Goal: Task Accomplishment & Management: Manage account settings

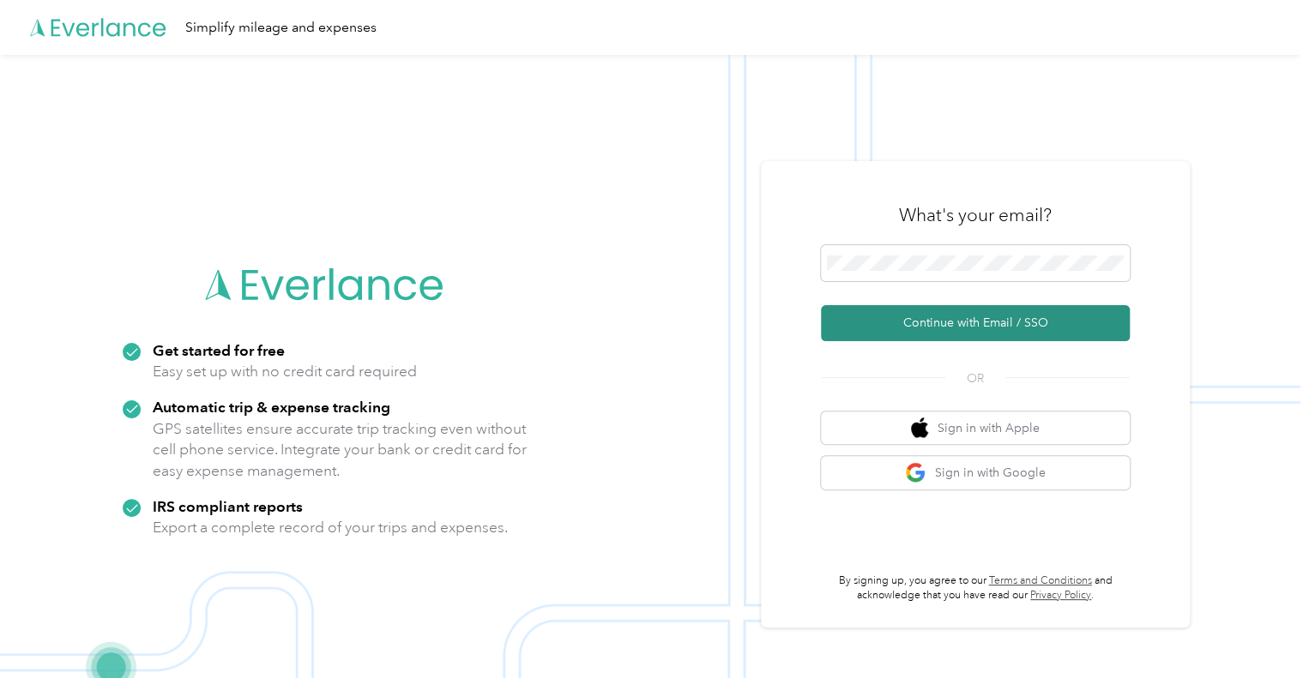
click at [1009, 327] on button "Continue with Email / SSO" at bounding box center [975, 323] width 309 height 36
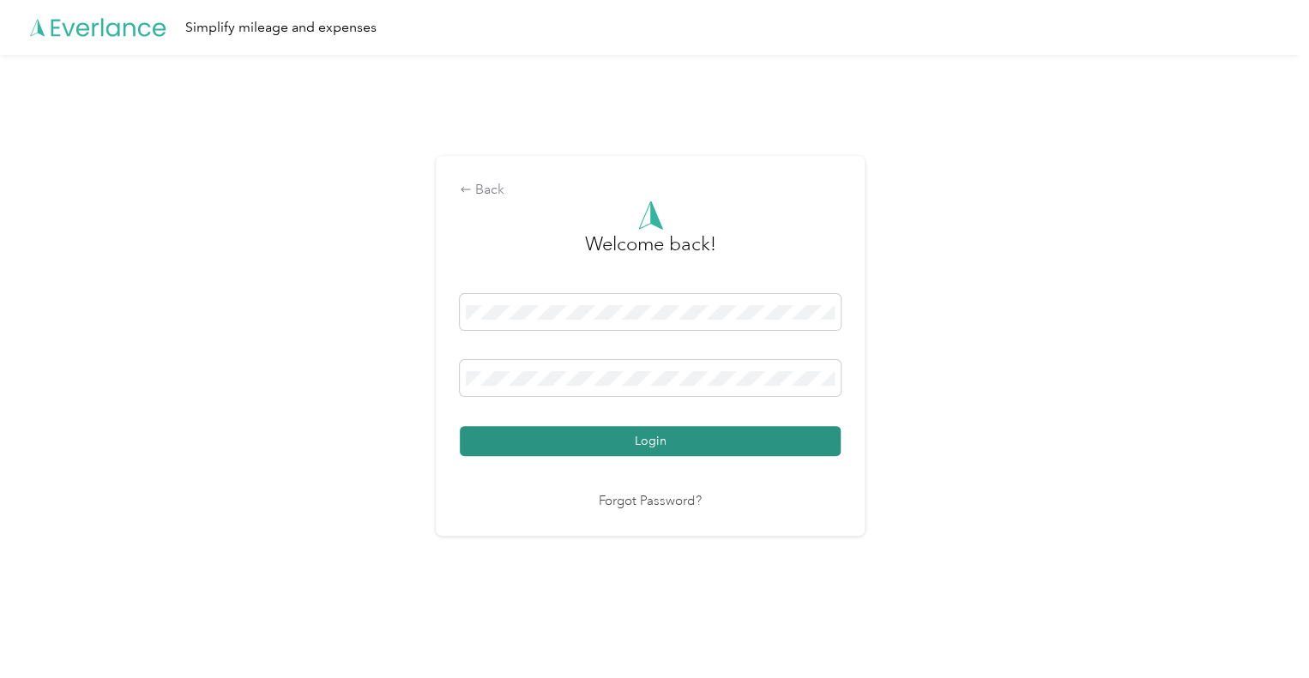
click at [686, 433] on button "Login" at bounding box center [650, 441] width 381 height 30
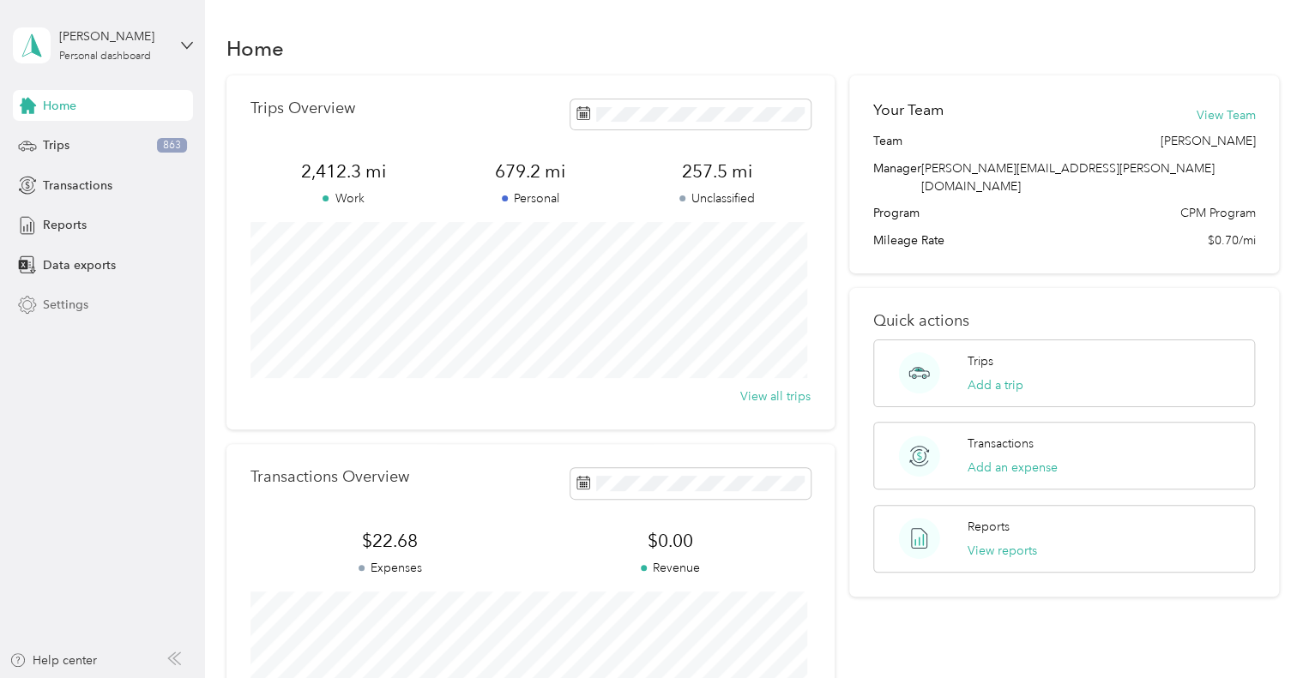
click at [59, 302] on span "Settings" at bounding box center [65, 305] width 45 height 18
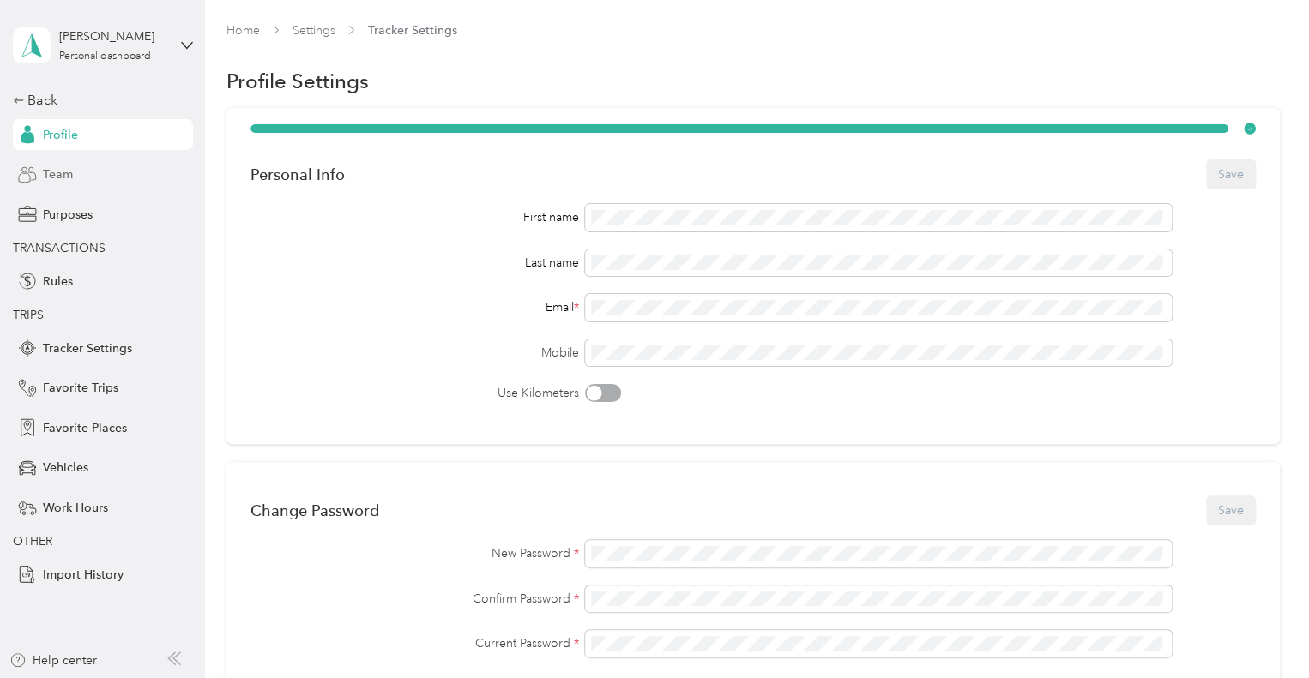
click at [63, 171] on span "Team" at bounding box center [58, 175] width 30 height 18
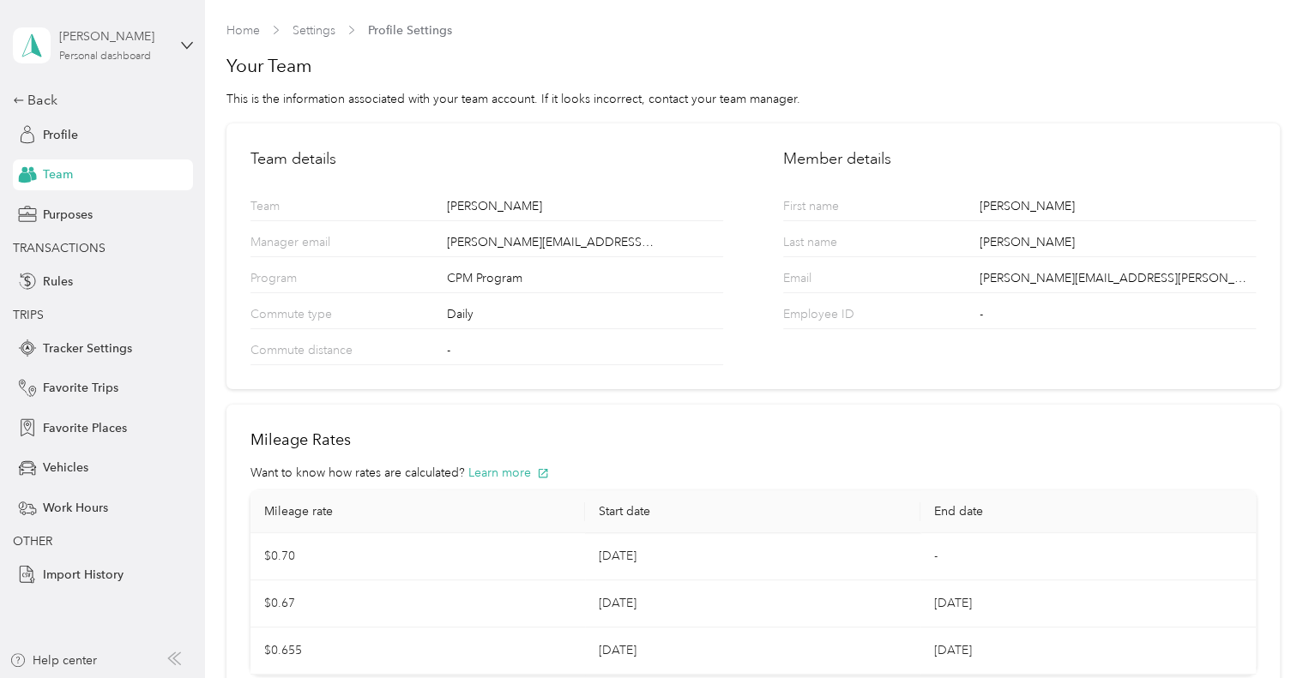
click at [144, 57] on div "Personal dashboard" at bounding box center [105, 56] width 92 height 10
click at [580, 12] on div "Home Settings Profile Settings Your Team This is the information associated wit…" at bounding box center [752, 367] width 1095 height 735
click at [26, 104] on div "Back" at bounding box center [99, 100] width 172 height 21
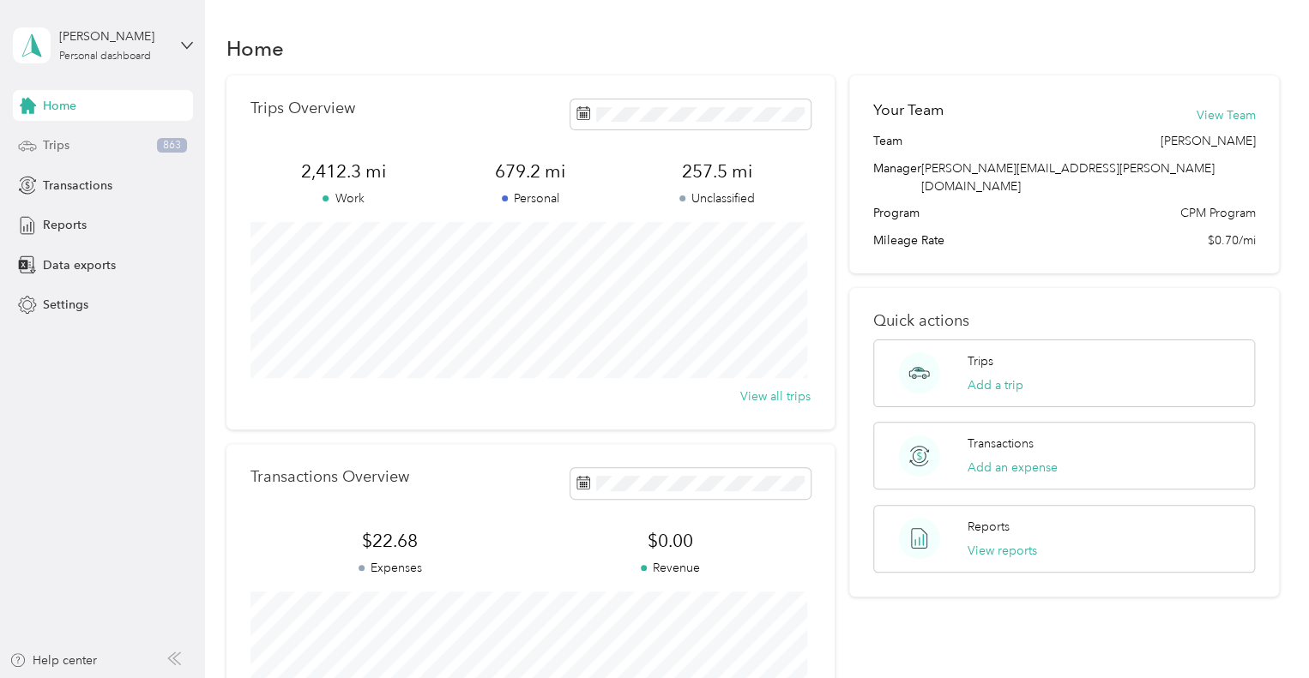
click at [65, 149] on span "Trips" at bounding box center [56, 145] width 27 height 18
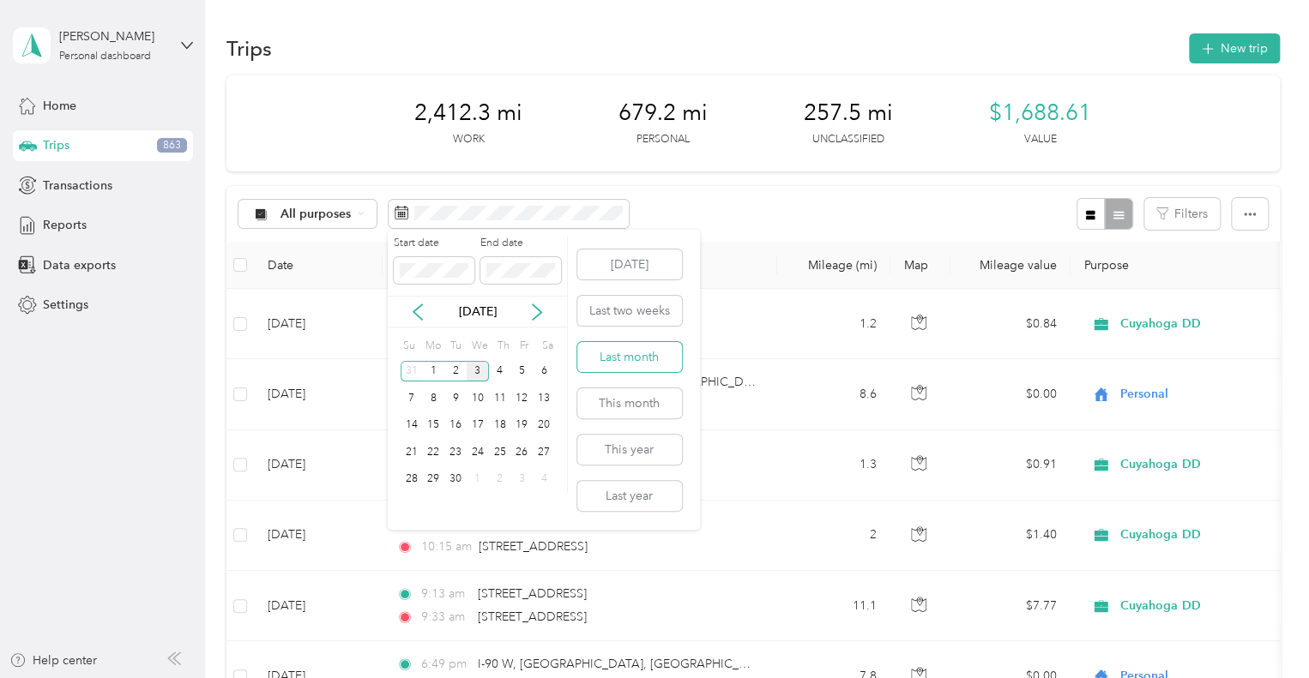
click at [645, 364] on button "Last month" at bounding box center [629, 357] width 105 height 30
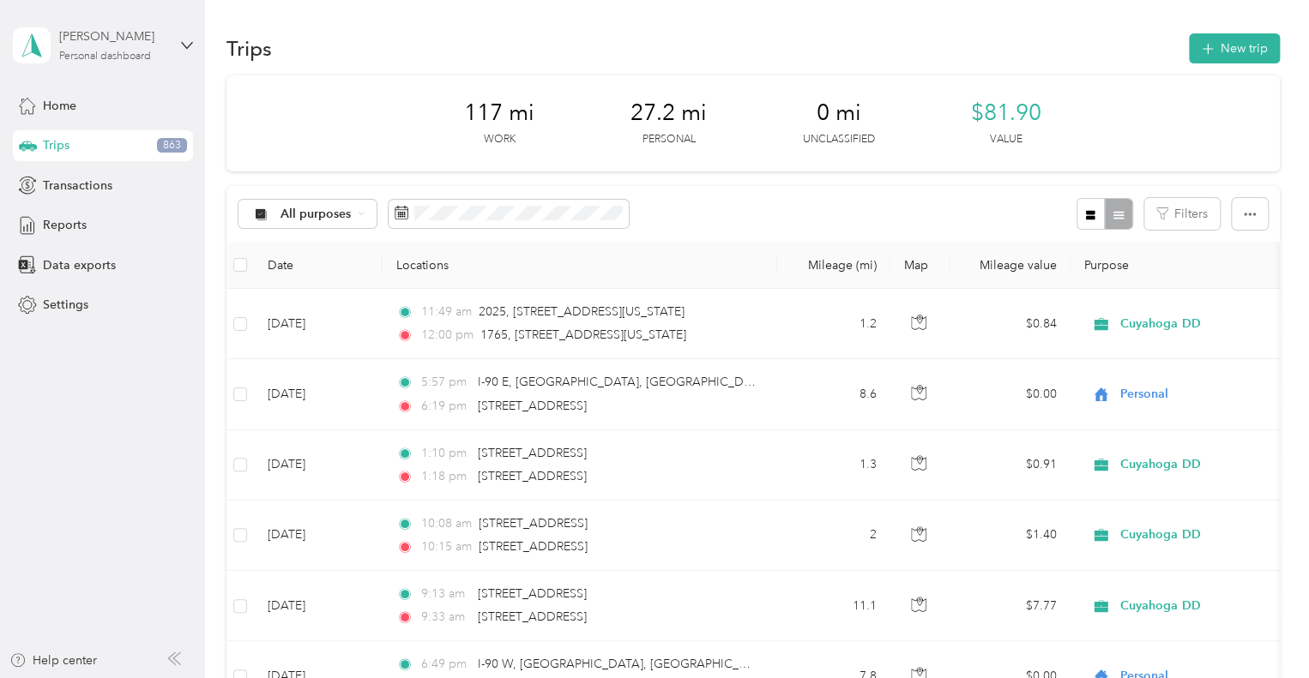
click at [154, 54] on div "[PERSON_NAME] Personal dashboard" at bounding box center [112, 44] width 107 height 34
click at [125, 141] on div "Log out" at bounding box center [290, 131] width 531 height 30
